Goal: Task Accomplishment & Management: Use online tool/utility

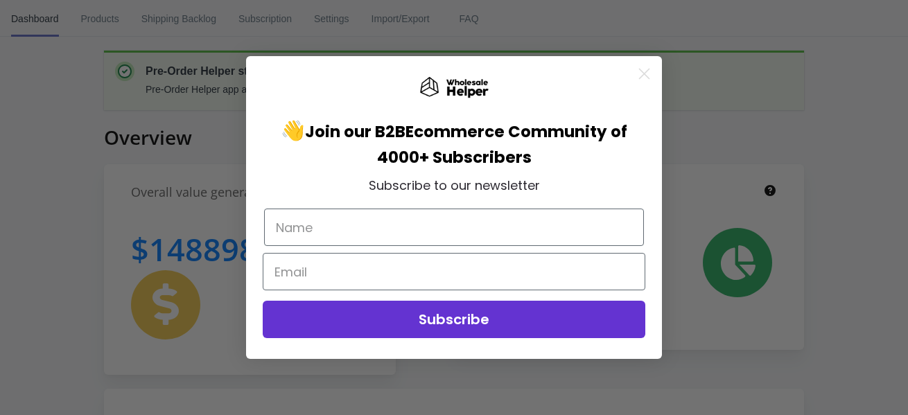
click at [96, 12] on div "Close dialog 👋 Join our B2B Ecommerce Community of 4000+ Subscribers Subscribe …" at bounding box center [454, 207] width 908 height 415
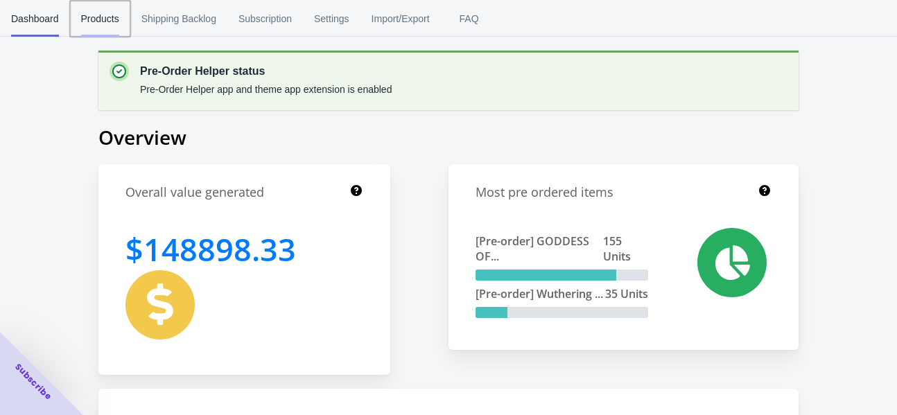
click at [91, 21] on span "Products" at bounding box center [100, 19] width 38 height 36
click at [107, 15] on span "Products" at bounding box center [100, 19] width 38 height 36
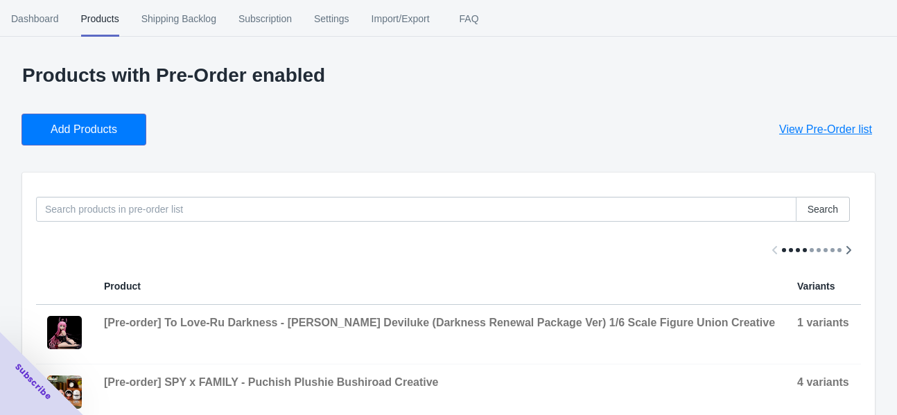
click at [87, 125] on span "Add Products" at bounding box center [84, 130] width 67 height 14
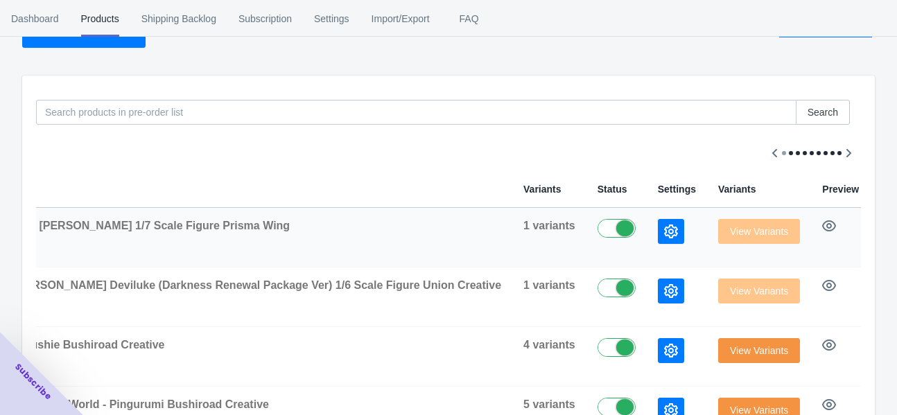
scroll to position [87, 0]
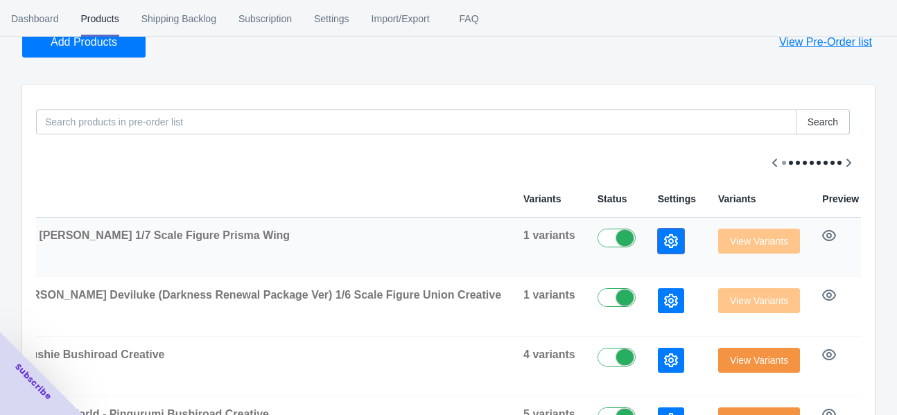
click at [664, 242] on icon "button" at bounding box center [671, 241] width 14 height 14
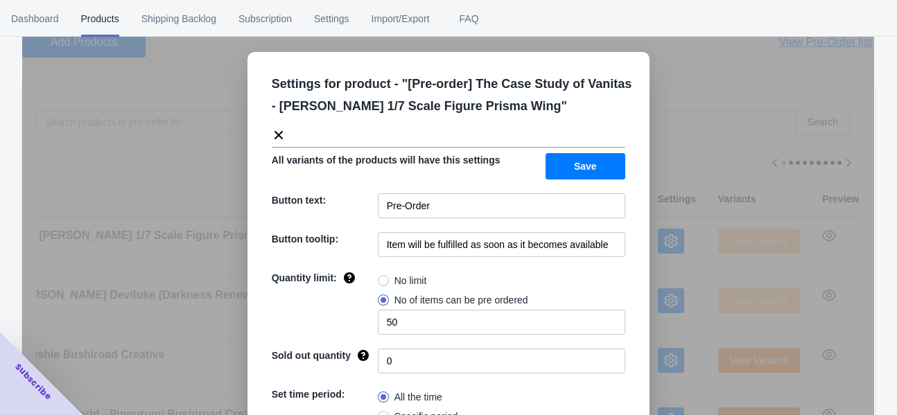
click at [415, 277] on span "No limit" at bounding box center [410, 281] width 33 height 14
click at [382, 277] on input "No limit" at bounding box center [381, 277] width 1 height 1
radio input "true"
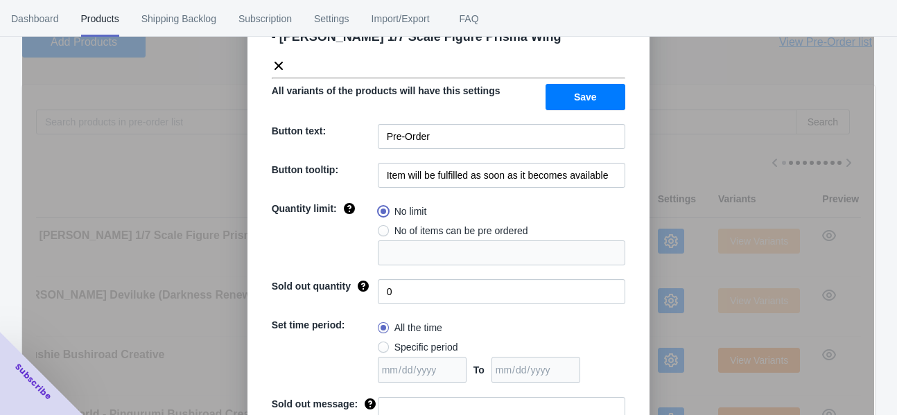
scroll to position [148, 0]
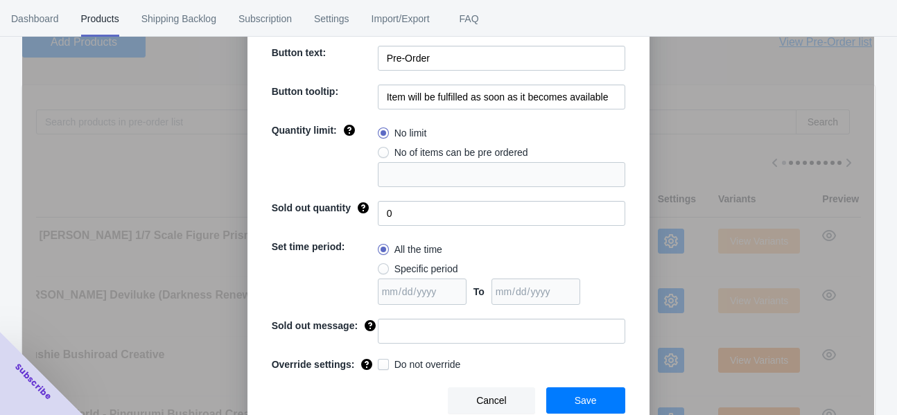
click at [409, 273] on span "Specific period" at bounding box center [426, 269] width 64 height 14
click at [382, 266] on input "Specific period" at bounding box center [381, 265] width 1 height 1
radio input "true"
click at [549, 288] on input "date" at bounding box center [535, 292] width 89 height 26
type input "2025-11-16"
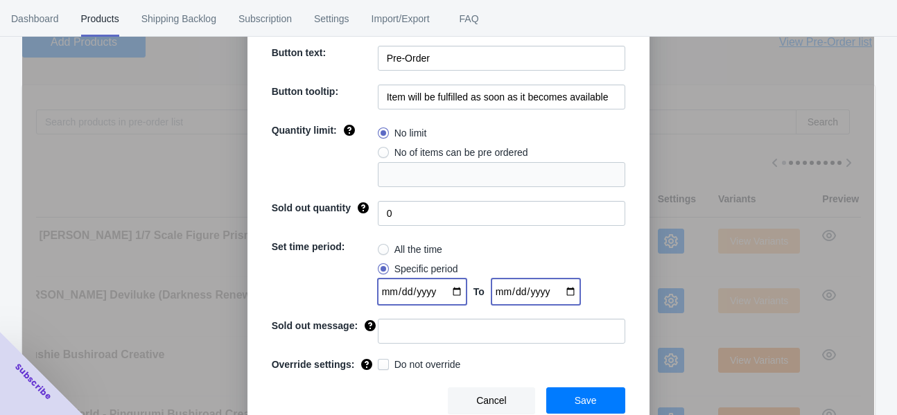
click at [448, 288] on input "date" at bounding box center [422, 292] width 89 height 26
type input "2025-09-18"
click at [565, 392] on button "Save" at bounding box center [585, 400] width 79 height 26
